Goal: Task Accomplishment & Management: Manage account settings

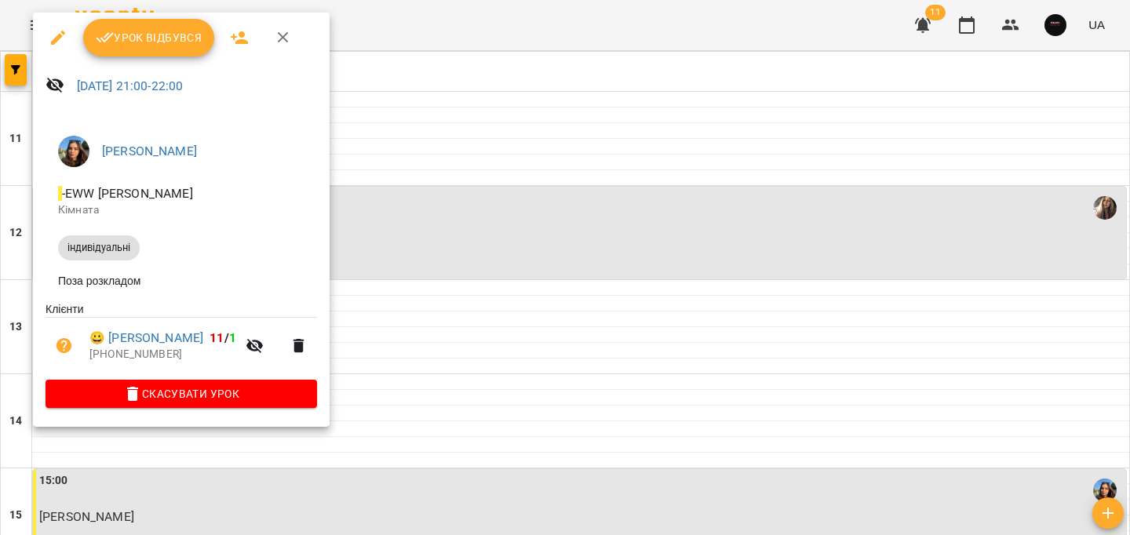
click at [122, 42] on span "Урок відбувся" at bounding box center [149, 37] width 107 height 19
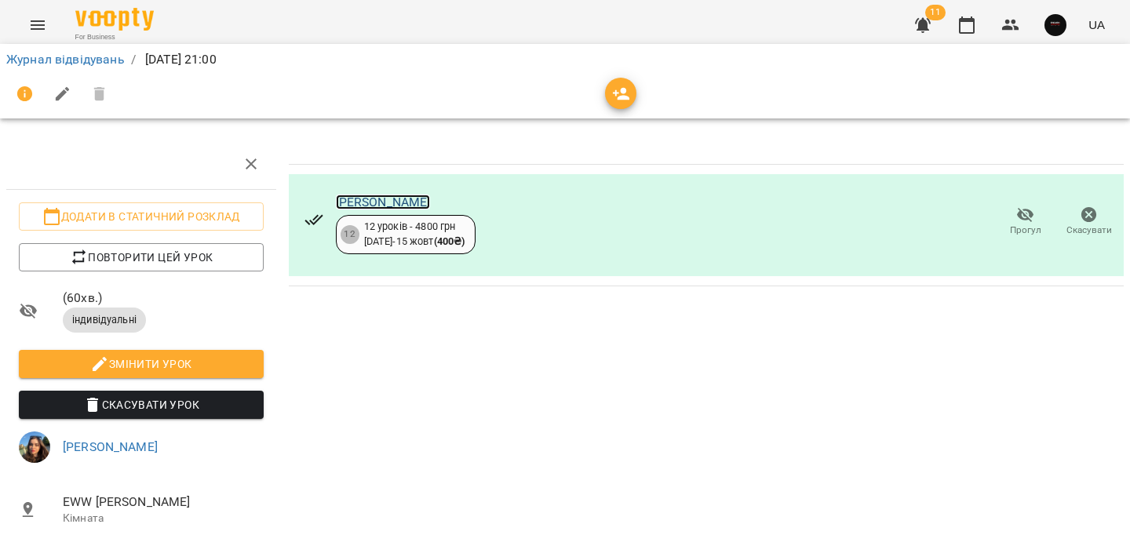
click at [348, 203] on link "[PERSON_NAME]" at bounding box center [383, 202] width 95 height 15
drag, startPoint x: 89, startPoint y: 54, endPoint x: 110, endPoint y: 100, distance: 50.6
click at [89, 55] on link "Журнал відвідувань" at bounding box center [65, 59] width 119 height 15
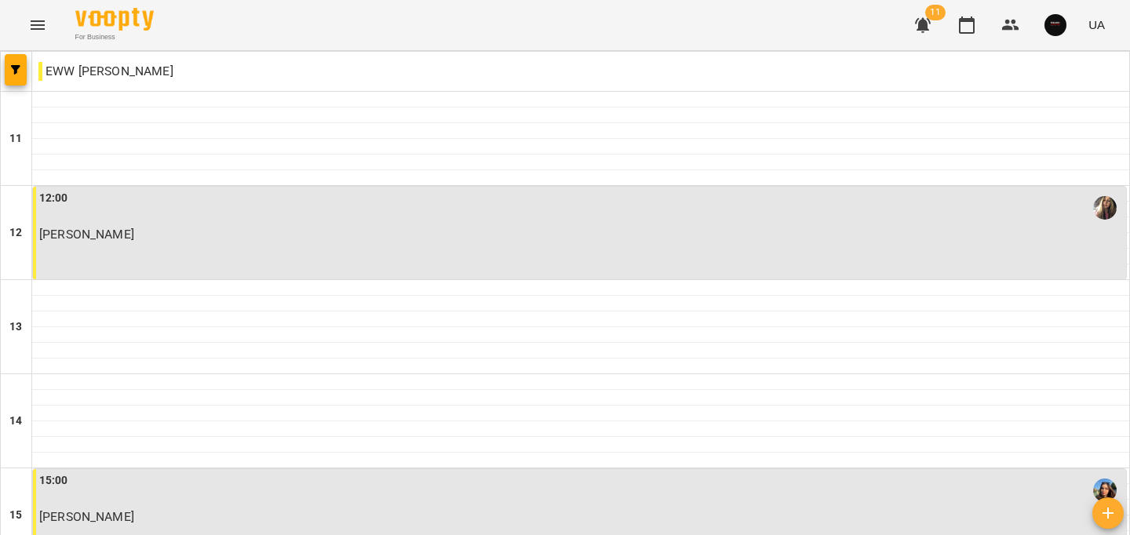
scroll to position [791, 0]
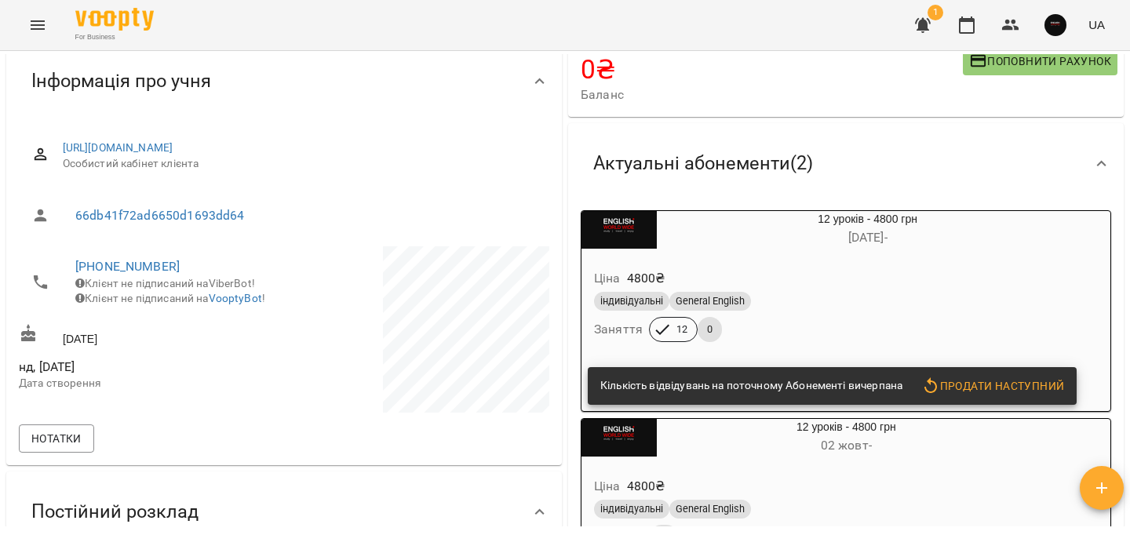
click at [872, 317] on div "індивідуальні General English Заняття 12 0" at bounding box center [830, 317] width 478 height 57
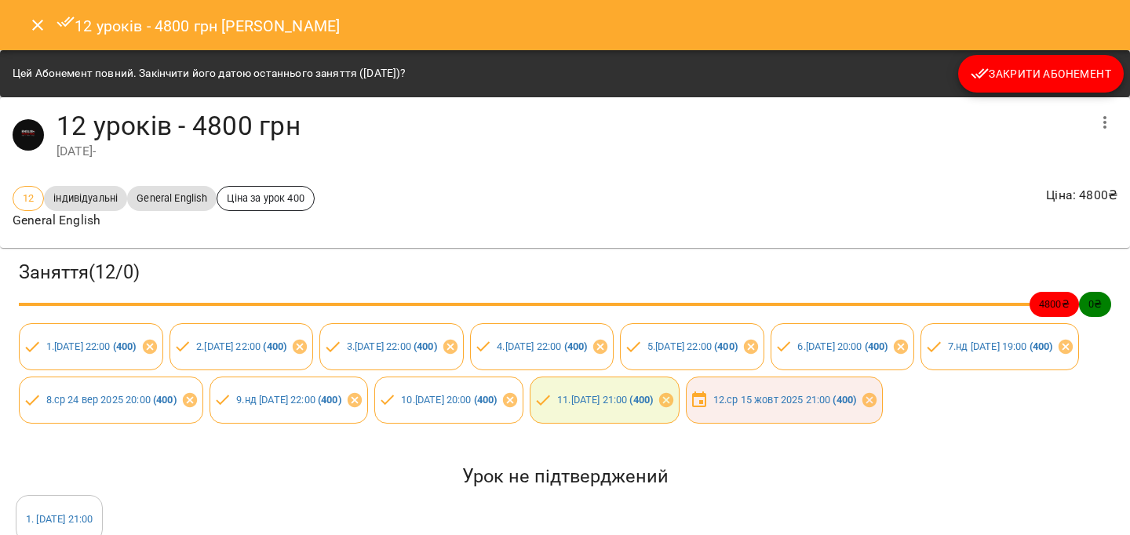
click at [1022, 65] on span "Закрити Абонемент" at bounding box center [1041, 73] width 140 height 19
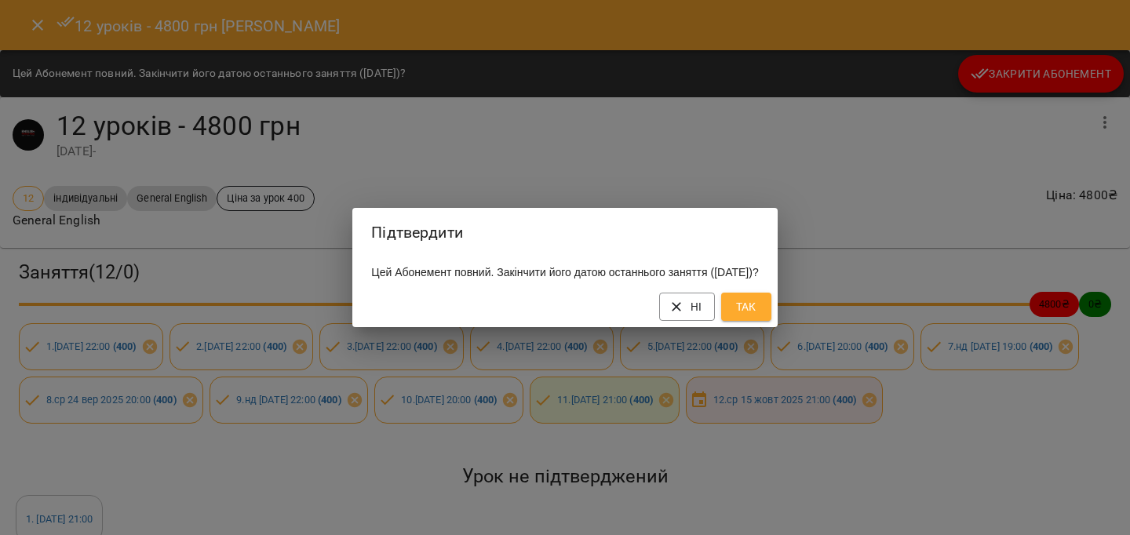
click at [772, 305] on button "Так" at bounding box center [746, 307] width 50 height 28
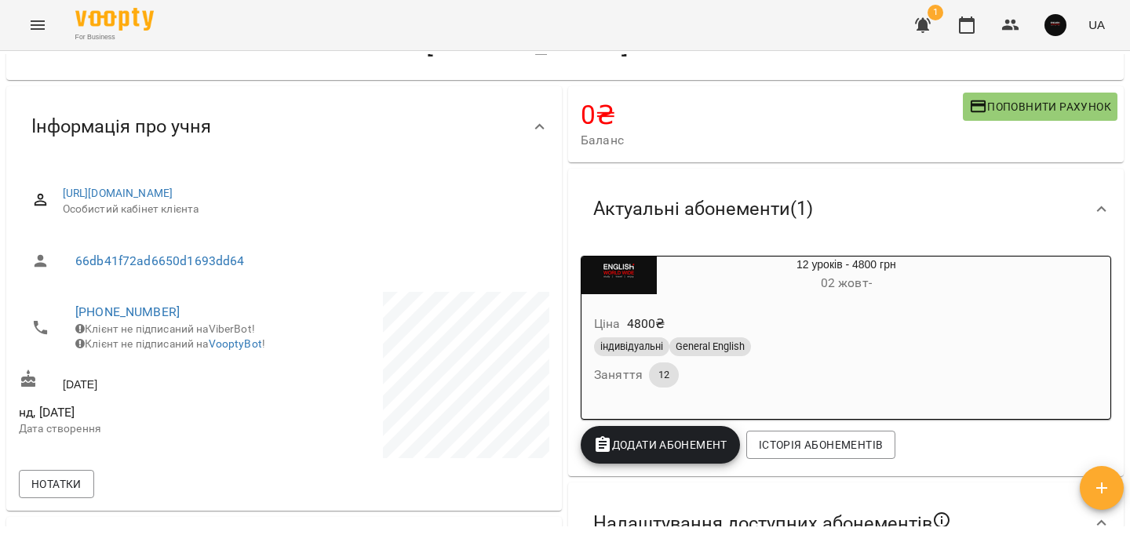
scroll to position [70, 0]
